Goal: Task Accomplishment & Management: Manage account settings

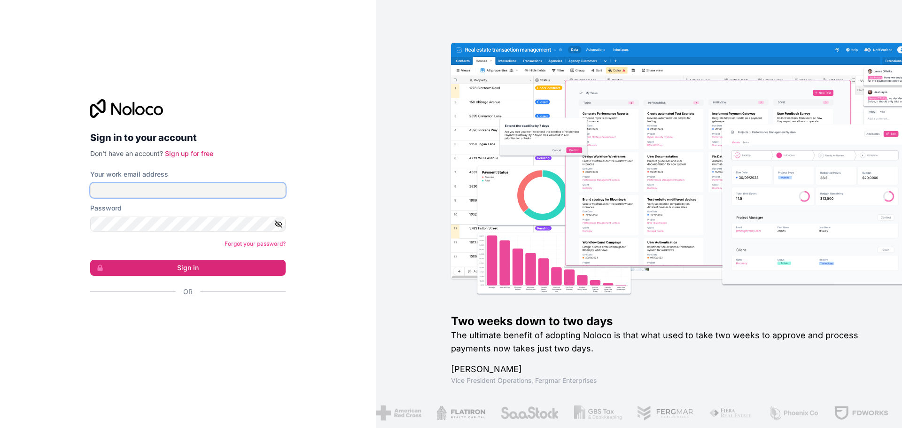
type input "**********"
click at [175, 276] on form "**********" at bounding box center [187, 250] width 195 height 160
click at [180, 271] on button "Sign in" at bounding box center [187, 268] width 195 height 16
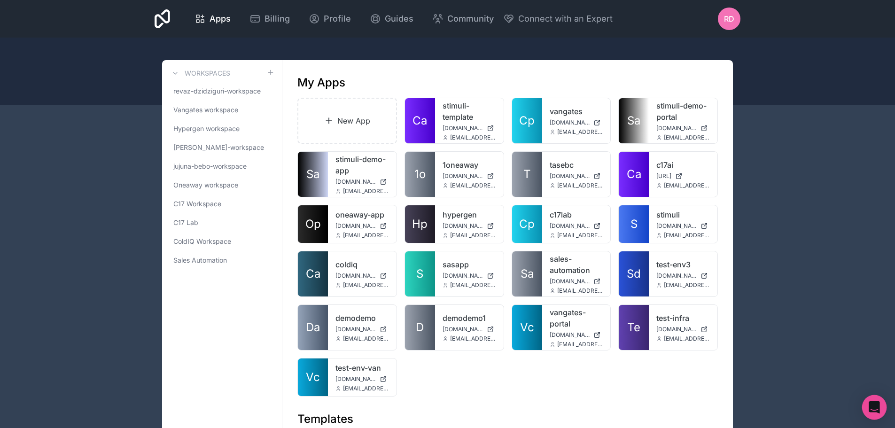
click at [882, 404] on div "Open Intercom Messenger" at bounding box center [874, 407] width 25 height 25
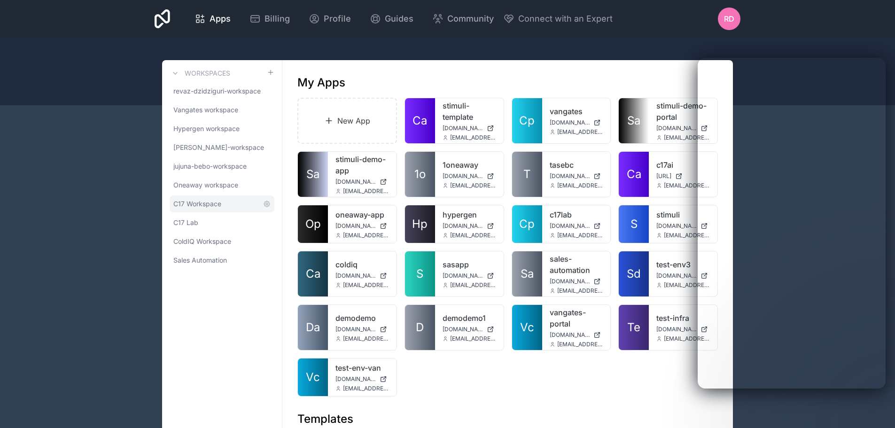
click at [206, 199] on span "C17 Workspace" at bounding box center [197, 203] width 48 height 9
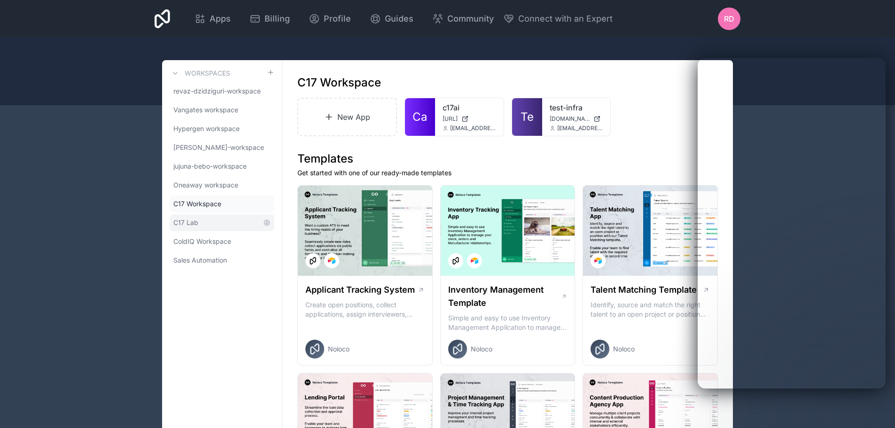
click at [201, 217] on link "C17 Lab" at bounding box center [222, 222] width 105 height 17
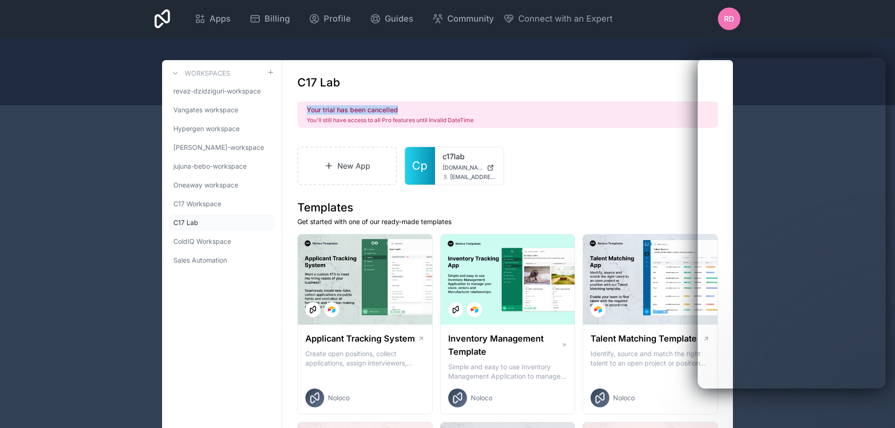
drag, startPoint x: 403, startPoint y: 109, endPoint x: 304, endPoint y: 112, distance: 98.7
click at [304, 112] on div "Your trial has been cancelled You'll still have access to all Pro features unti…" at bounding box center [507, 114] width 420 height 26
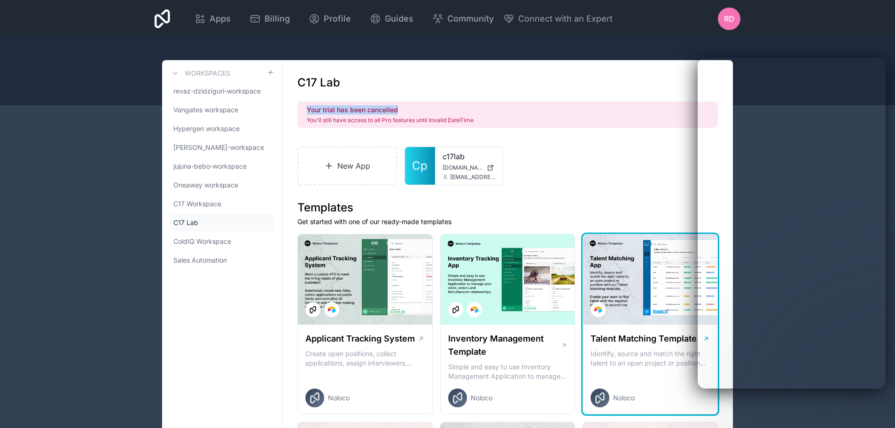
copy div "Your trial has been cancelled"
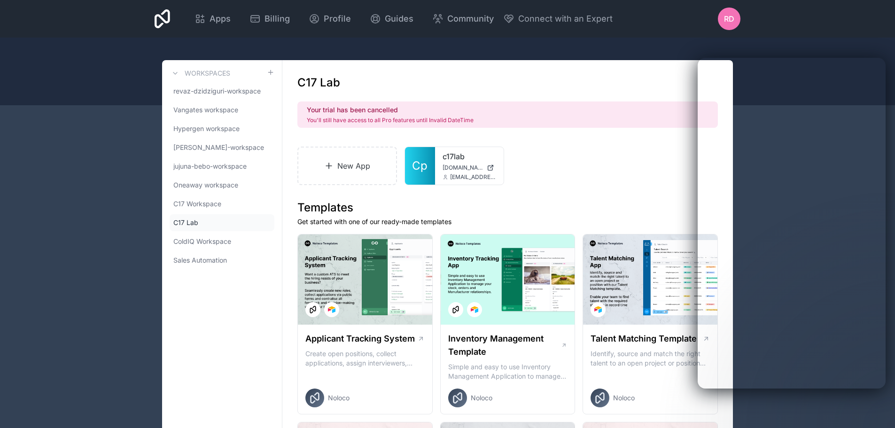
click at [539, 153] on div "New App Cp c17lab [DOMAIN_NAME] [EMAIL_ADDRESS][DOMAIN_NAME]" at bounding box center [507, 166] width 420 height 39
click at [225, 199] on link "C17 Workspace" at bounding box center [222, 203] width 105 height 17
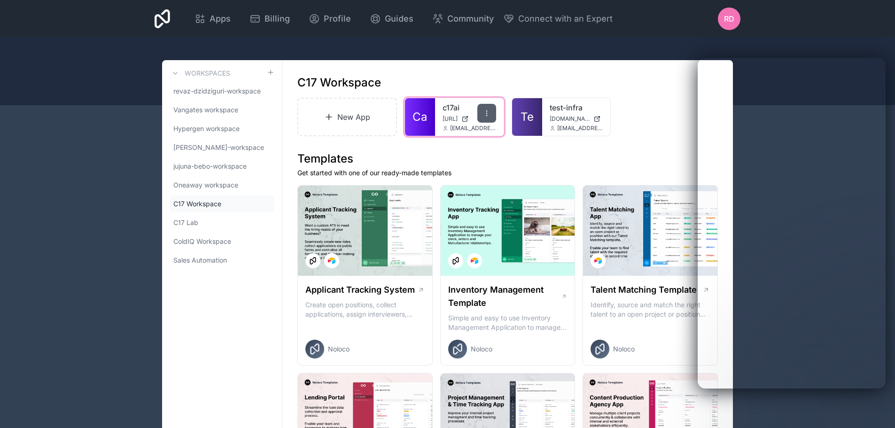
click at [489, 114] on icon at bounding box center [487, 113] width 8 height 8
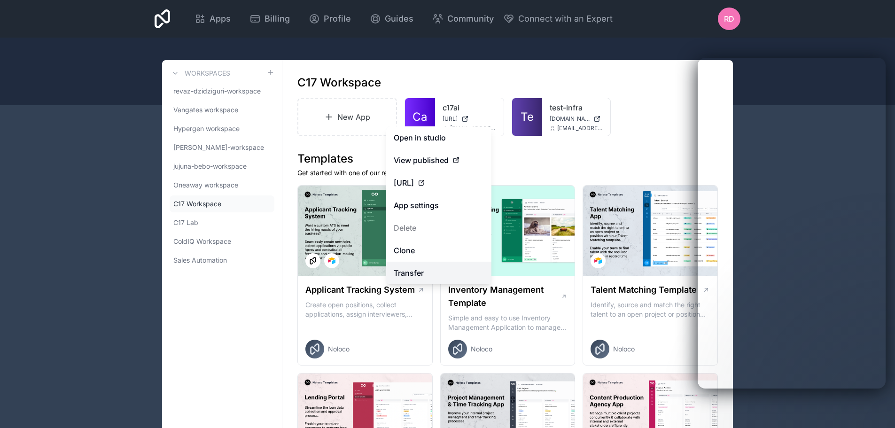
click at [427, 267] on link "Transfer" at bounding box center [438, 273] width 105 height 23
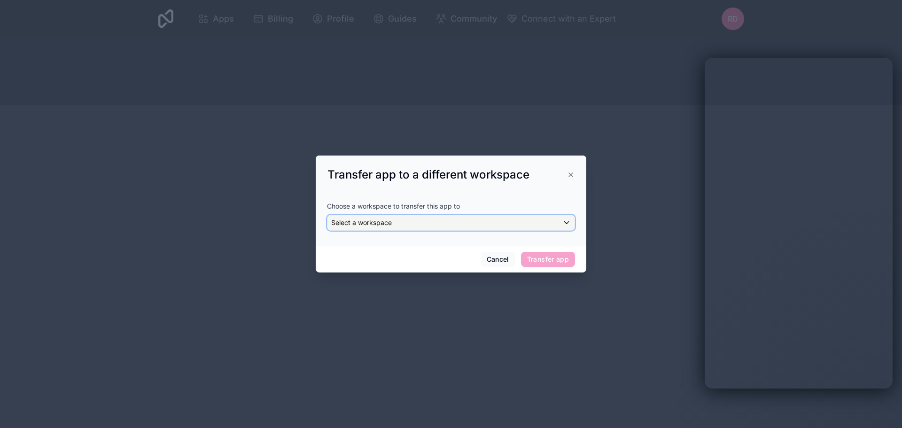
click at [411, 228] on div "Select a workspace" at bounding box center [450, 222] width 247 height 15
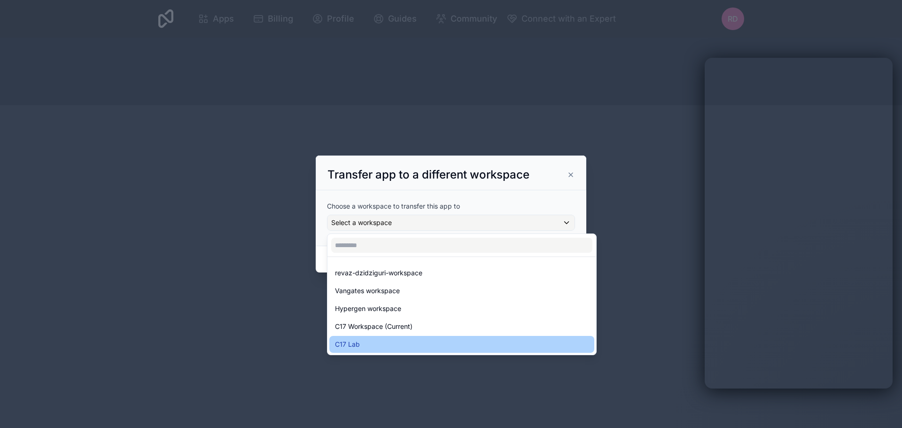
click at [382, 339] on div "C17 Lab" at bounding box center [462, 344] width 254 height 11
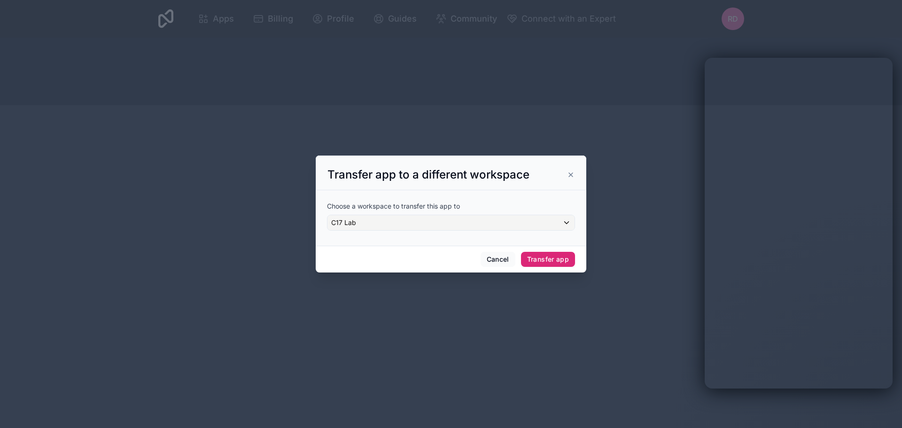
click at [566, 261] on button "Transfer app" at bounding box center [548, 259] width 54 height 15
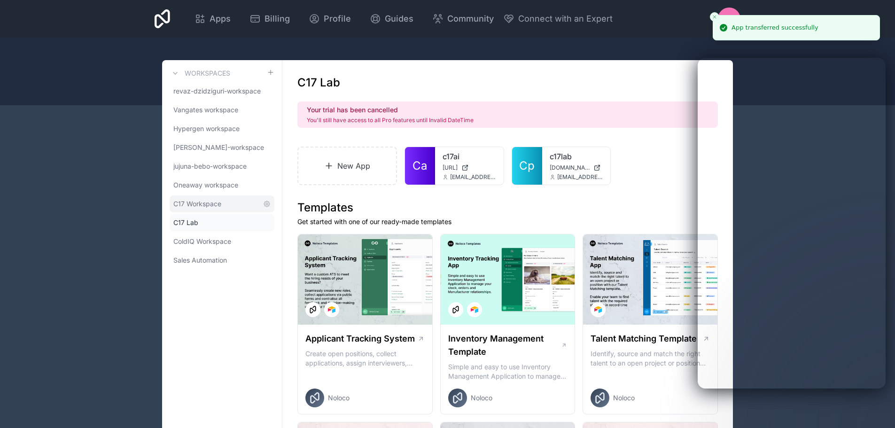
click at [214, 201] on span "C17 Workspace" at bounding box center [197, 203] width 48 height 9
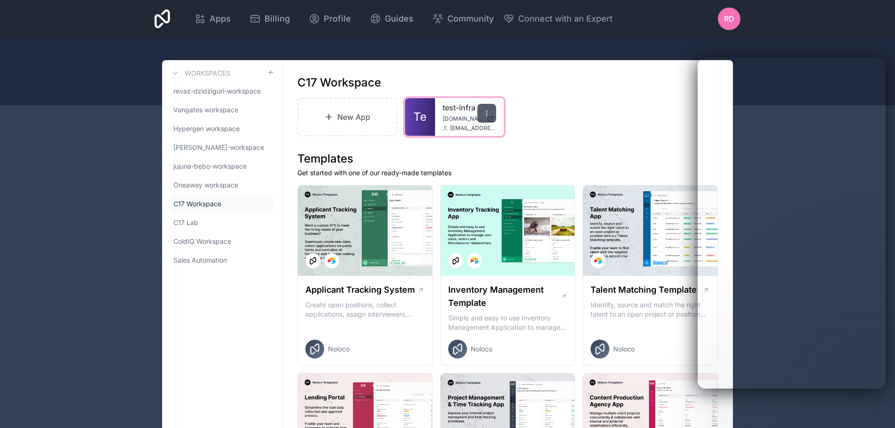
click at [481, 119] on div at bounding box center [486, 113] width 19 height 19
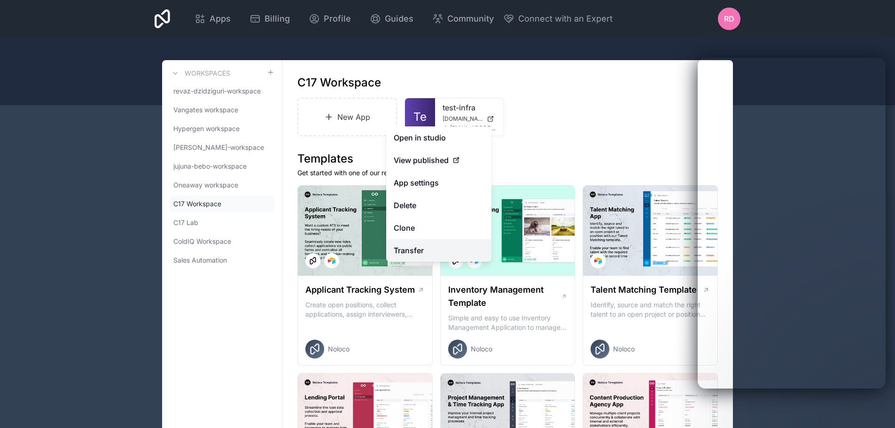
click at [420, 248] on link "Transfer" at bounding box center [438, 250] width 105 height 23
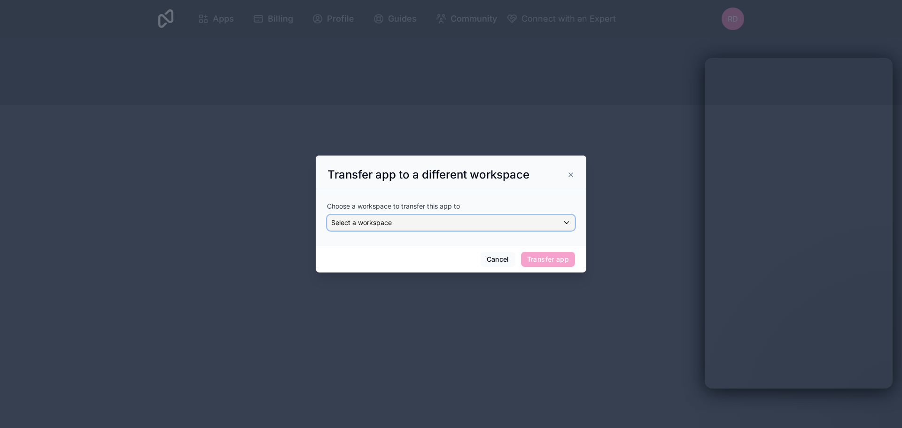
click at [417, 220] on div "Select a workspace" at bounding box center [450, 222] width 247 height 15
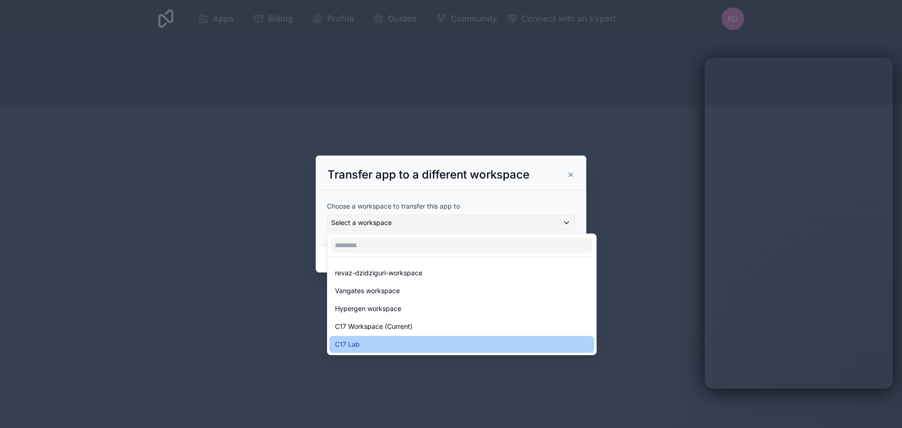
click at [383, 345] on div "C17 Lab" at bounding box center [462, 344] width 254 height 11
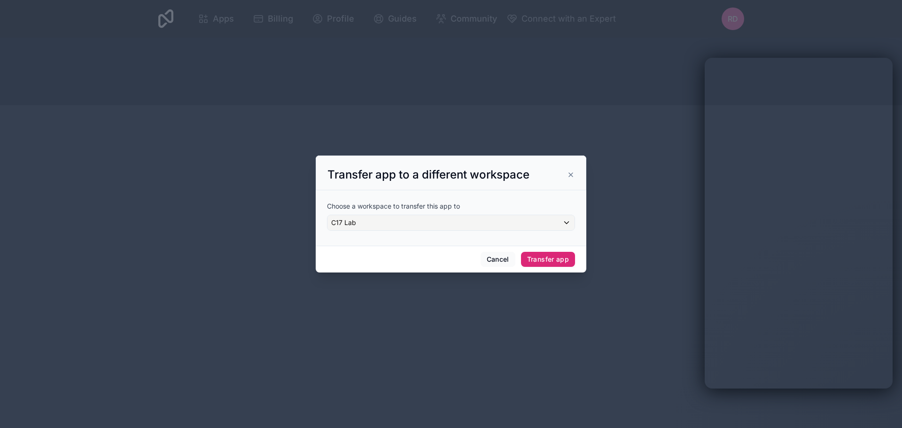
click at [544, 266] on button "Transfer app" at bounding box center [548, 259] width 54 height 15
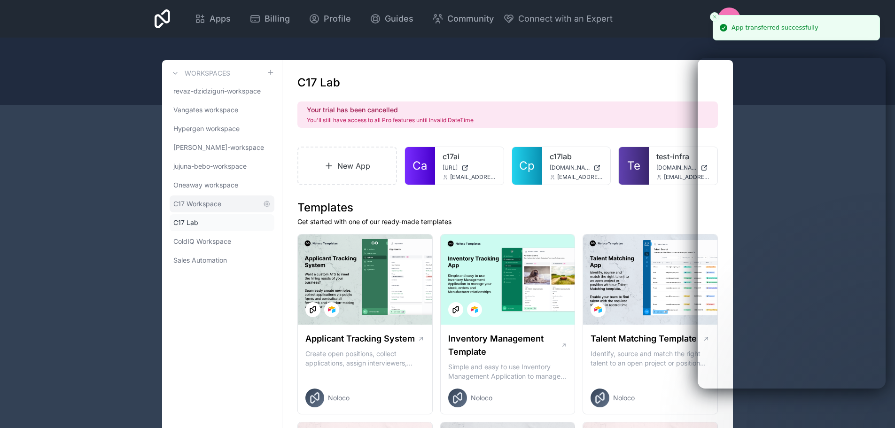
click at [233, 207] on link "C17 Workspace" at bounding box center [222, 203] width 105 height 17
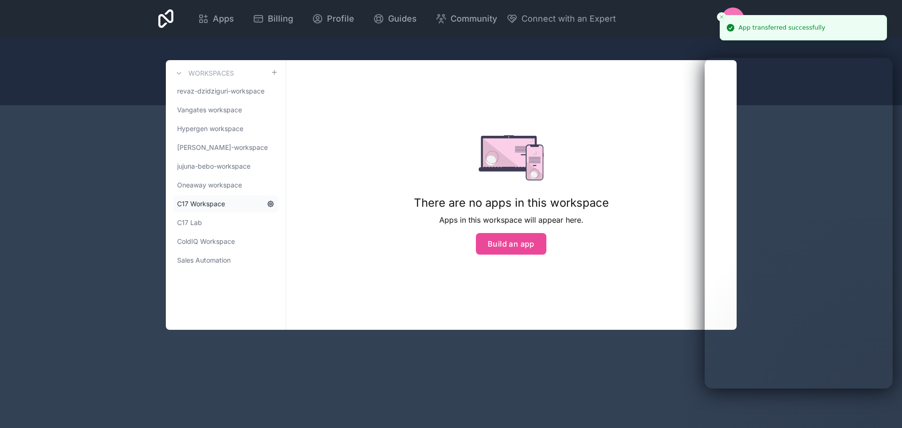
click at [267, 205] on icon at bounding box center [271, 204] width 8 height 8
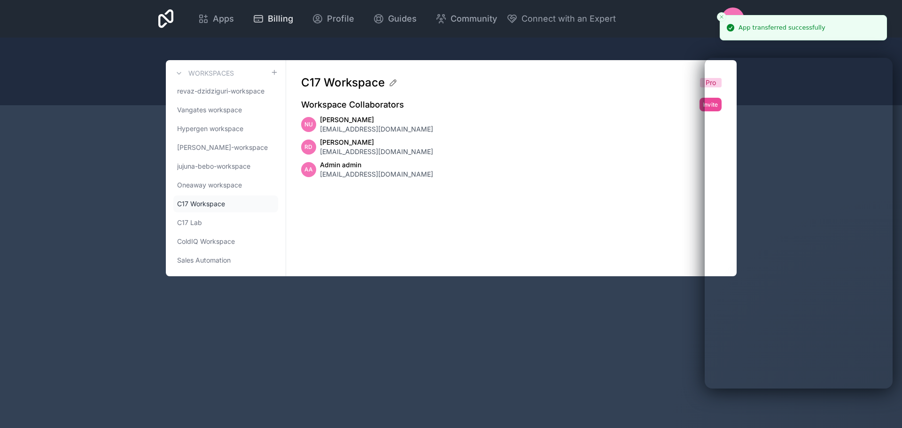
click at [278, 28] on link "Billing" at bounding box center [272, 18] width 55 height 21
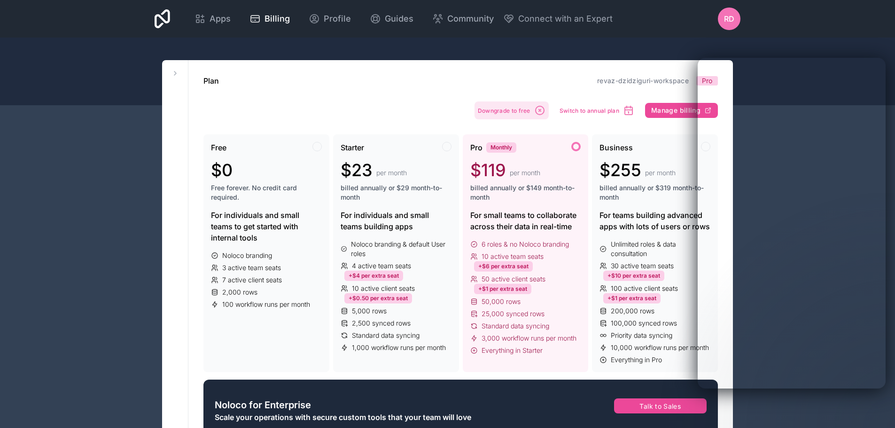
drag, startPoint x: 519, startPoint y: 111, endPoint x: 444, endPoint y: 105, distance: 75.4
click at [672, 112] on span "Manage billing" at bounding box center [675, 110] width 49 height 8
click at [173, 71] on icon at bounding box center [175, 74] width 8 height 8
